Goal: Information Seeking & Learning: Understand process/instructions

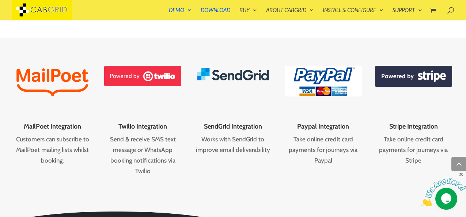
click at [332, 97] on picture at bounding box center [323, 94] width 77 height 7
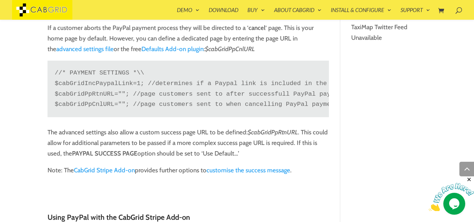
scroll to position [731, 0]
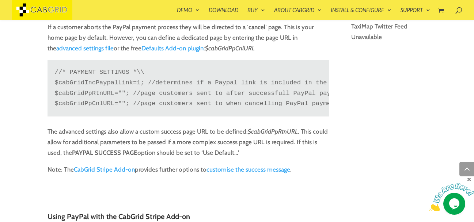
click at [33, 120] on div "Home » Cab Grid Articles » Help and Support » Taking online card payments for t…" at bounding box center [237, 192] width 474 height 1807
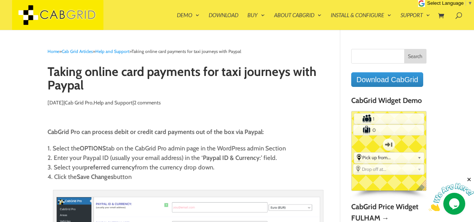
scroll to position [0, 0]
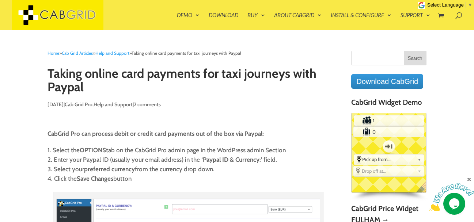
click at [368, 56] on input "Search for:" at bounding box center [388, 58] width 75 height 15
paste input "PayPal Checkout"
type input "PayPal Checkout"
click at [414, 61] on input "Search" at bounding box center [415, 58] width 23 height 15
click at [418, 57] on input "Search" at bounding box center [415, 58] width 23 height 15
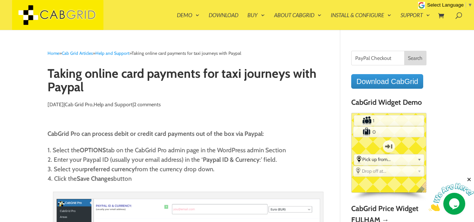
click at [456, 14] on span at bounding box center [456, 14] width 0 height 0
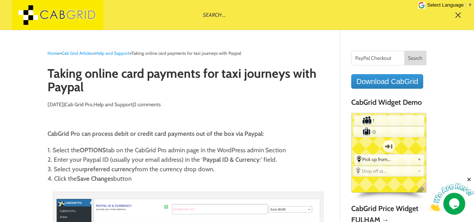
paste input "PayPal Checkout"
type input "PayPal Checkout"
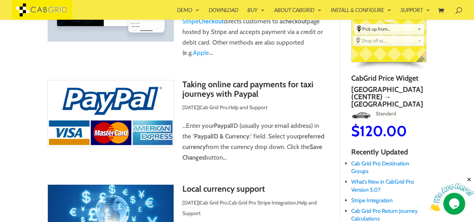
scroll to position [117, 0]
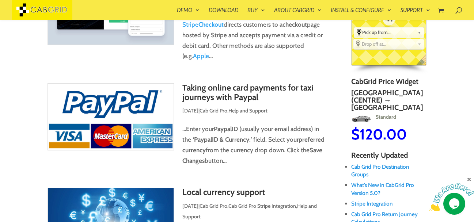
click at [138, 111] on img at bounding box center [111, 116] width 127 height 67
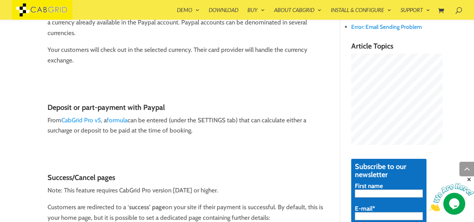
scroll to position [468, 0]
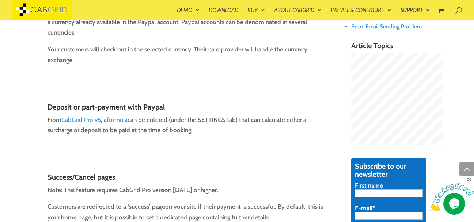
drag, startPoint x: 190, startPoint y: 142, endPoint x: 34, endPoint y: 133, distance: 156.7
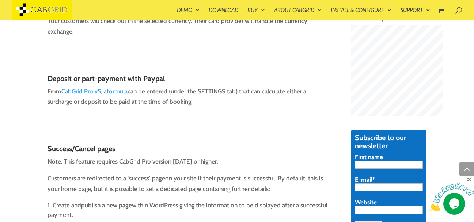
scroll to position [497, 0]
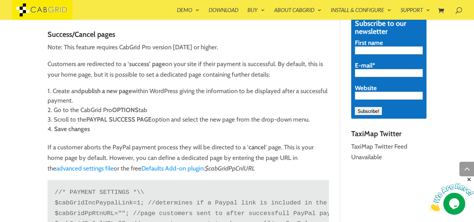
scroll to position [614, 0]
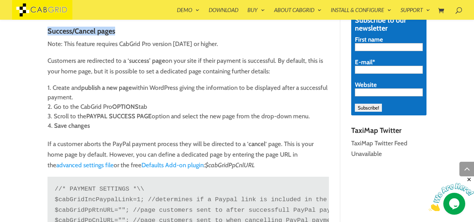
drag, startPoint x: 118, startPoint y: 42, endPoint x: 48, endPoint y: 47, distance: 69.6
click at [48, 39] on h3 "Success/Cancel pages" at bounding box center [188, 22] width 281 height 34
click at [49, 54] on p "Note: This feature requires CabGrid Pro version [DATE] or higher." at bounding box center [188, 47] width 281 height 17
click at [53, 54] on p "Note: This feature requires CabGrid Pro version [DATE] or higher." at bounding box center [188, 47] width 281 height 17
click at [60, 53] on p "Note: This feature requires CabGrid Pro version [DATE] or higher." at bounding box center [188, 47] width 281 height 17
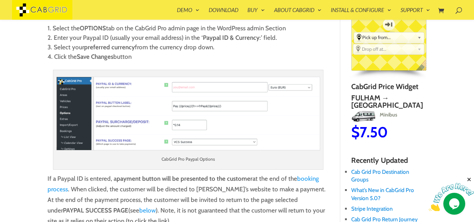
scroll to position [110, 0]
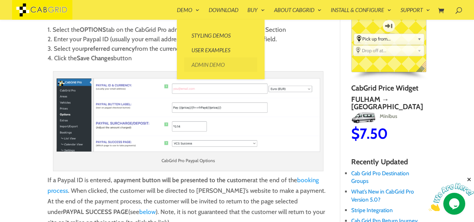
click at [198, 66] on link "Admin Demo" at bounding box center [220, 64] width 73 height 15
